Goal: Information Seeking & Learning: Learn about a topic

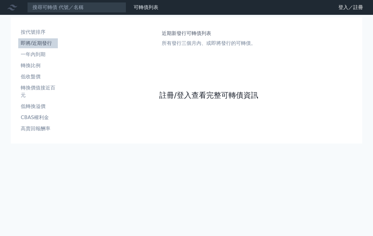
click at [197, 95] on link "註冊/登入查看完整可轉債資訊" at bounding box center [208, 95] width 99 height 10
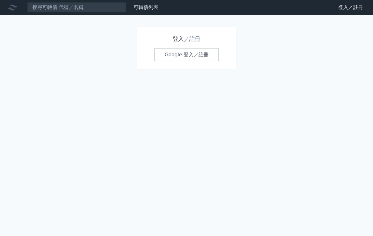
click at [176, 58] on link "Google 登入／註冊" at bounding box center [186, 54] width 64 height 13
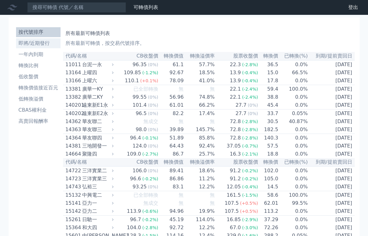
click at [31, 46] on li "即將/近期發行" at bounding box center [38, 43] width 44 height 7
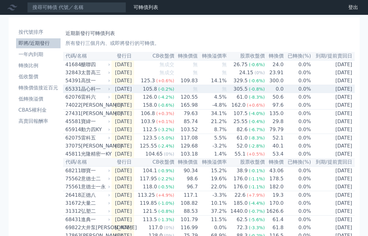
click at [90, 91] on div "晶心科一" at bounding box center [95, 88] width 28 height 7
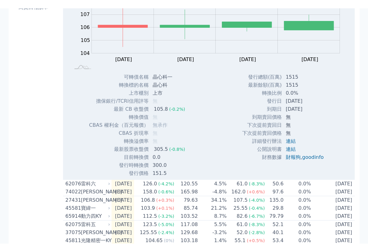
scroll to position [155, 0]
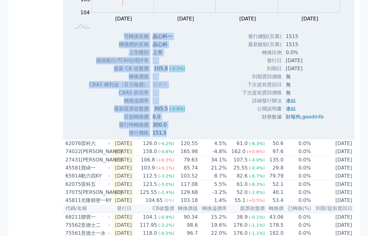
drag, startPoint x: 125, startPoint y: 36, endPoint x: 292, endPoint y: 128, distance: 190.4
click at [292, 128] on div "Zoom Out 104 102 103 104 105 106 107 108 109 110 L [DATE] Sep [DATE] Sep [DATE]…" at bounding box center [209, 38] width 292 height 198
click at [292, 128] on div "發行總額(百萬) 1515 最新餘額(百萬) 1515 轉換比例 0.0% 發行日 [DATE] 到期日 [DATE] [DEMOGRAPHIC_DATA] ," at bounding box center [286, 84] width 102 height 104
